Goal: Transaction & Acquisition: Purchase product/service

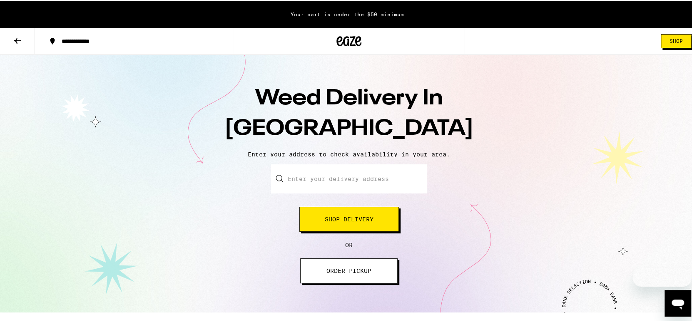
click at [349, 177] on input "Enter your delivery address" at bounding box center [349, 177] width 156 height 29
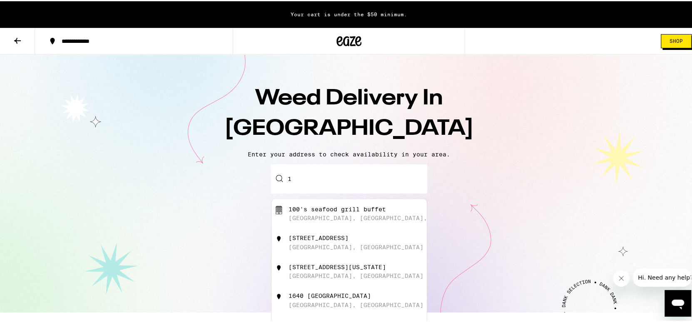
click at [336, 298] on div "1640 [GEOGRAPHIC_DATA]" at bounding box center [330, 295] width 82 height 7
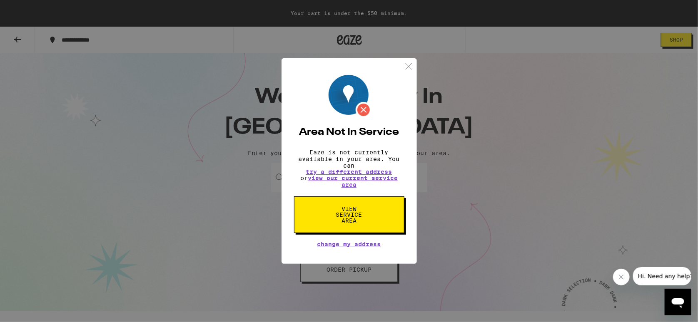
click at [409, 63] on img at bounding box center [409, 66] width 10 height 10
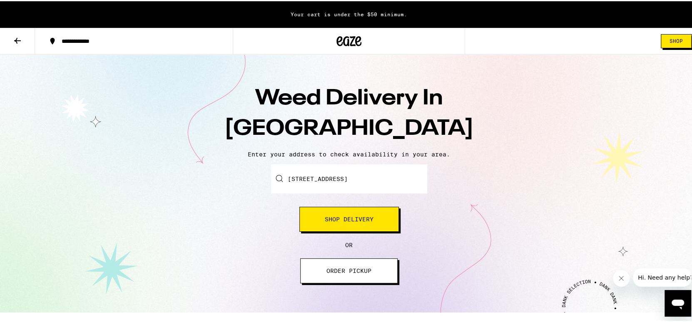
click at [383, 178] on input "[STREET_ADDRESS]" at bounding box center [349, 177] width 156 height 29
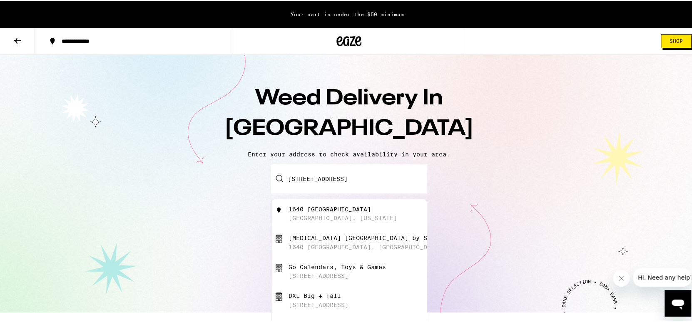
click at [357, 240] on div "[MEDICAL_DATA] [GEOGRAPHIC_DATA] by Smile Studios" at bounding box center [381, 237] width 184 height 7
type input "[MEDICAL_DATA] [GEOGRAPHIC_DATA] by Smile Studios, [STREET_ADDRESS][US_STATE]"
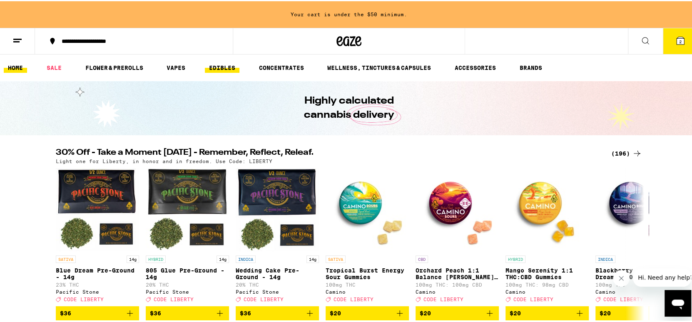
click at [220, 67] on link "EDIBLES" at bounding box center [222, 67] width 35 height 10
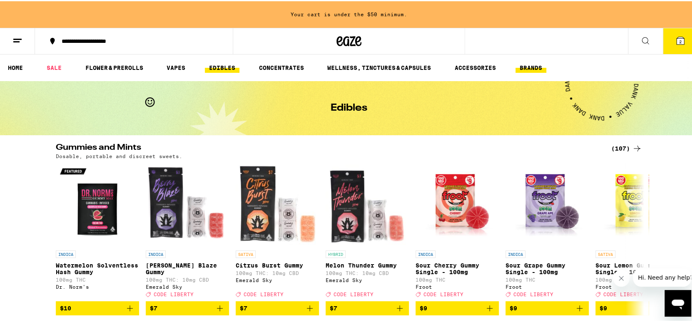
click at [528, 65] on link "BRANDS" at bounding box center [531, 67] width 31 height 10
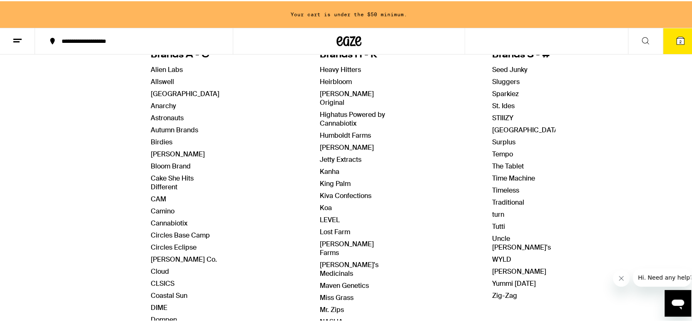
scroll to position [125, 0]
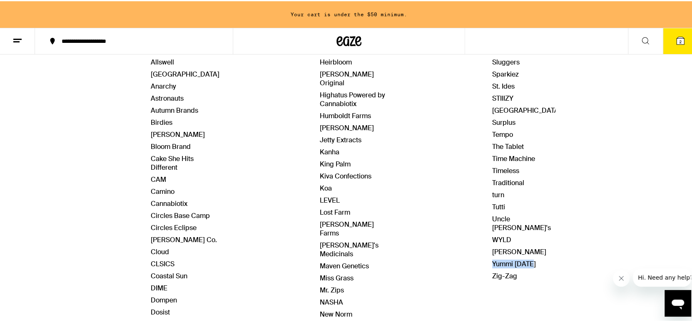
drag, startPoint x: 531, startPoint y: 253, endPoint x: 473, endPoint y: 252, distance: 57.9
click at [473, 252] on div "Brands A - G Alien Labs Allswell Almora Farm Anarchy Astronauts Autumn Brands B…" at bounding box center [349, 255] width 397 height 478
copy link "Yummi [DATE]"
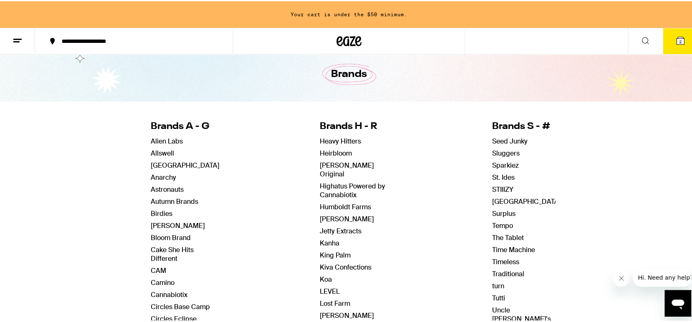
scroll to position [0, 0]
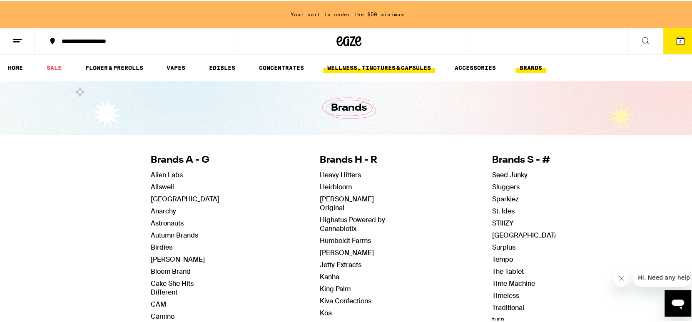
click at [354, 67] on link "WELLNESS, TINCTURES & CAPSULES" at bounding box center [379, 67] width 112 height 10
